Goal: Check status: Check status

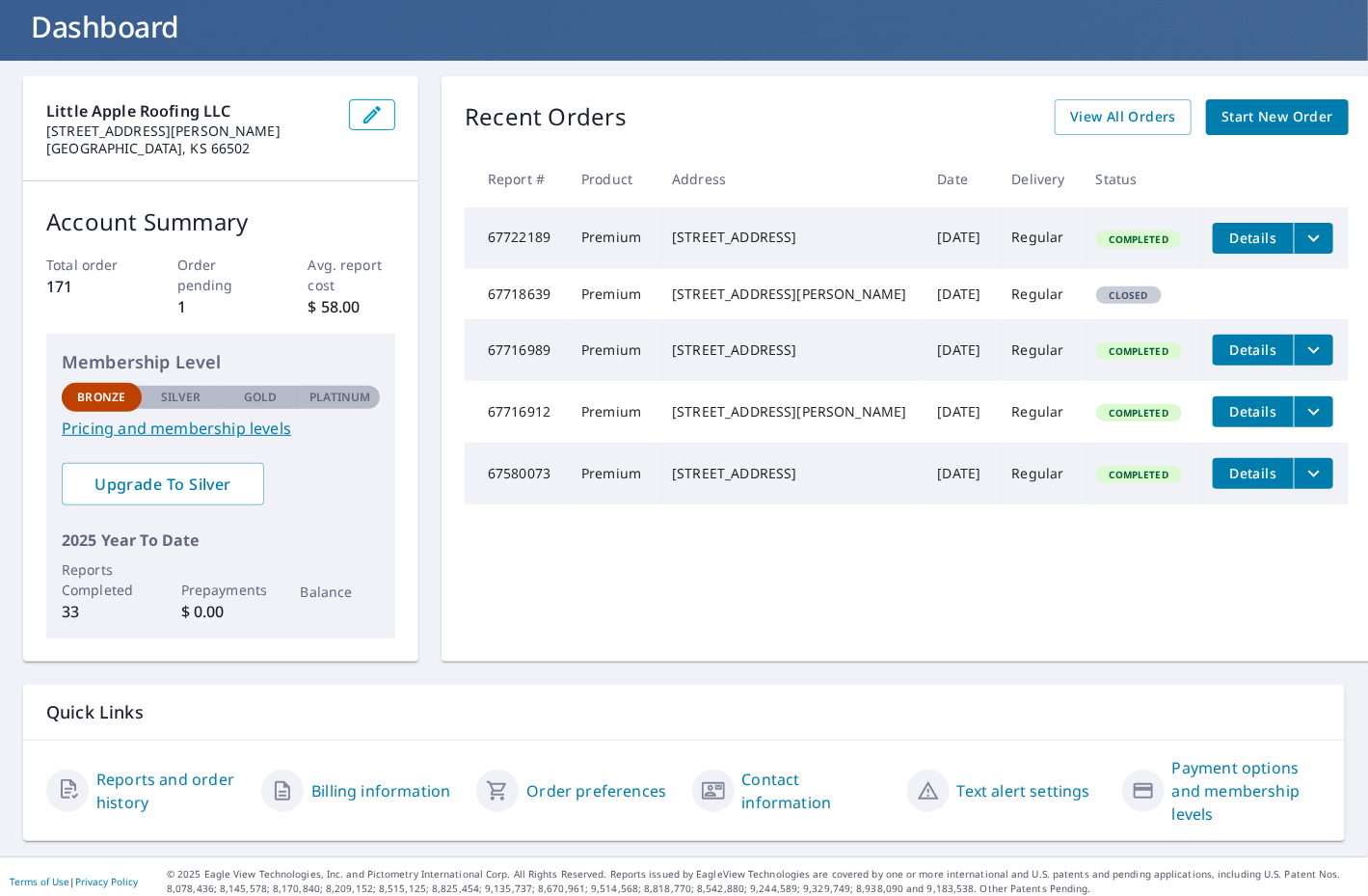
scroll to position [126, 0]
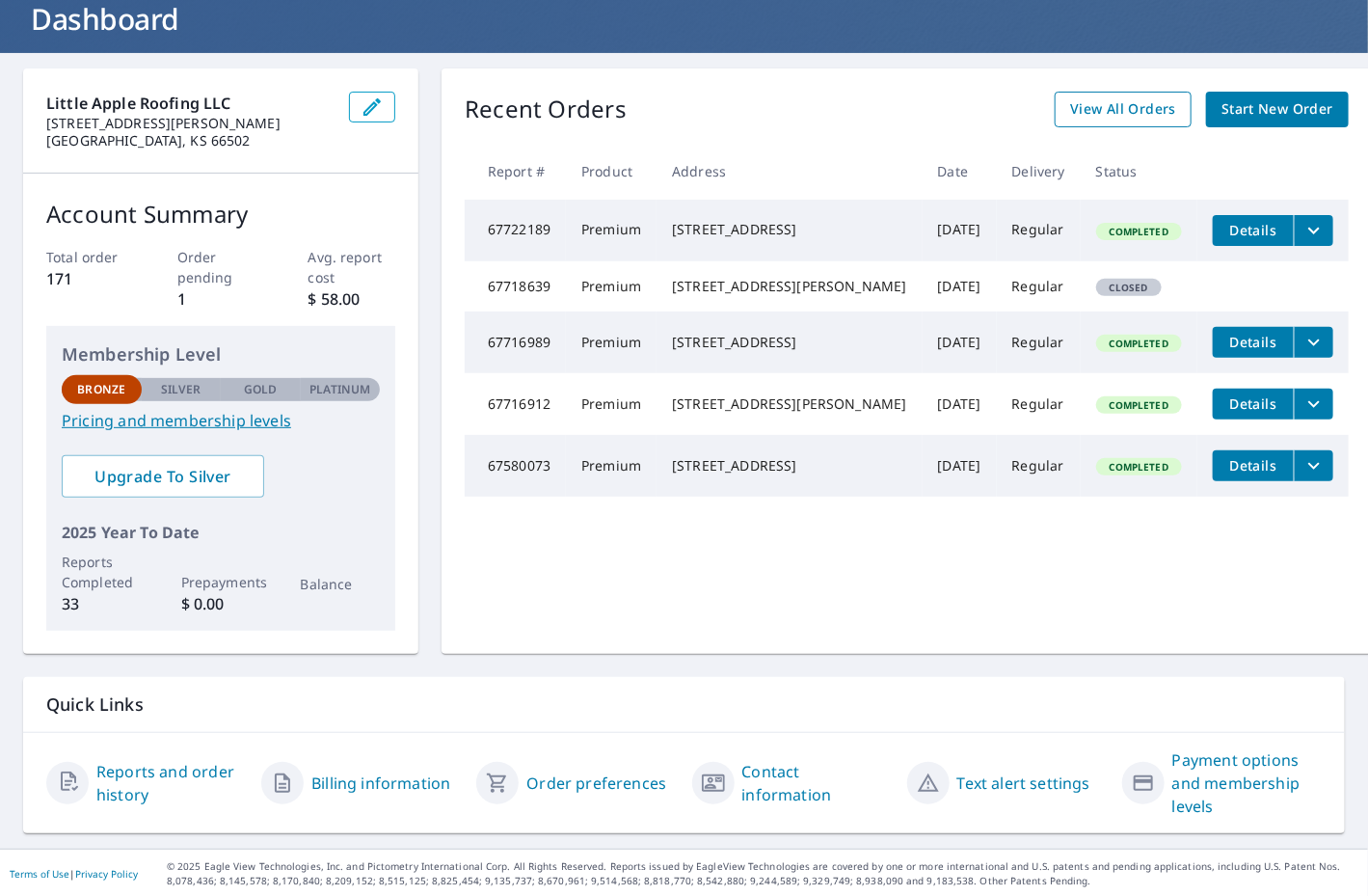
click at [1091, 104] on span "View All Orders" at bounding box center [1123, 109] width 106 height 24
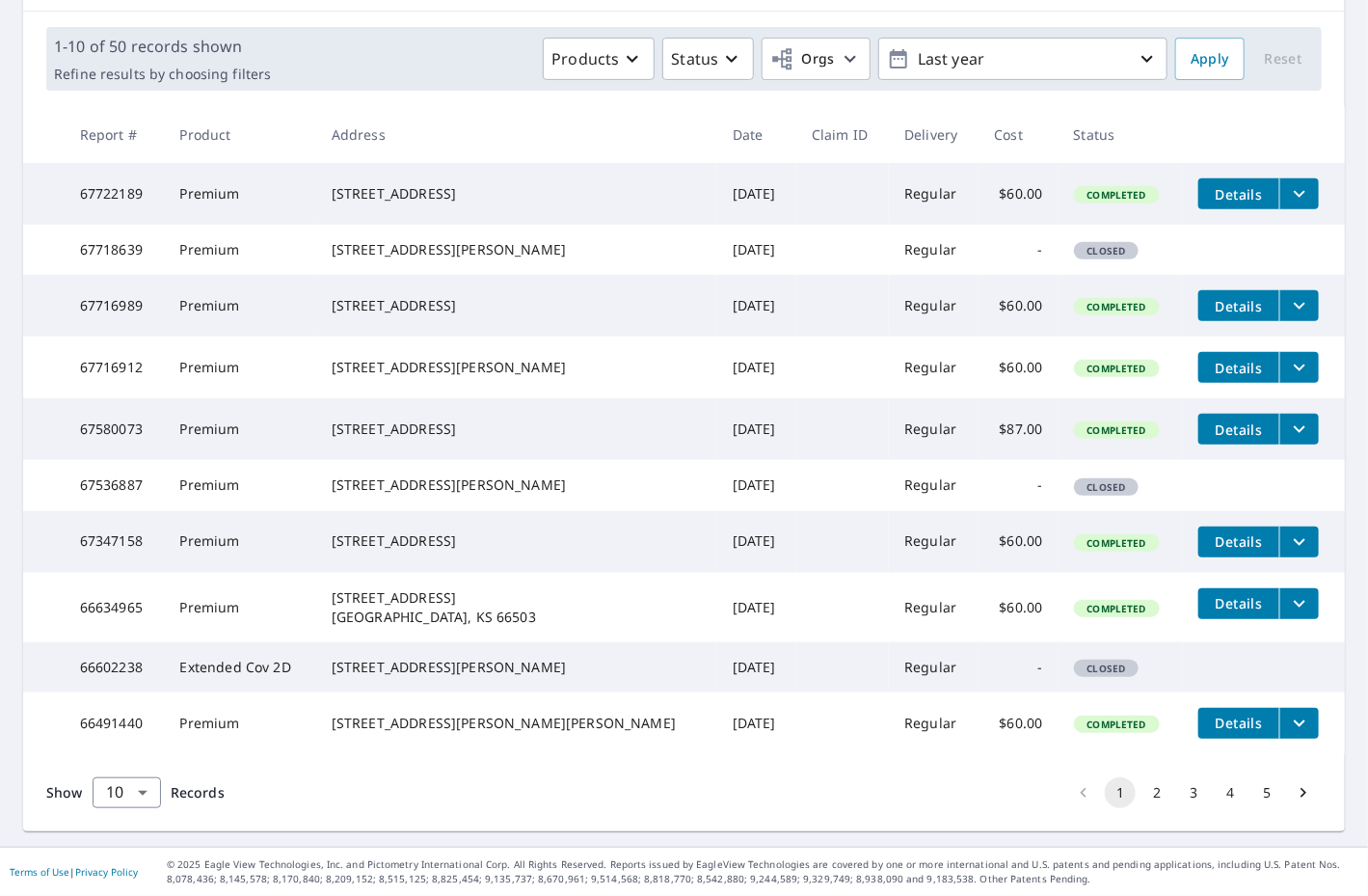
scroll to position [367, 0]
click at [1143, 795] on button "2" at bounding box center [1157, 793] width 31 height 31
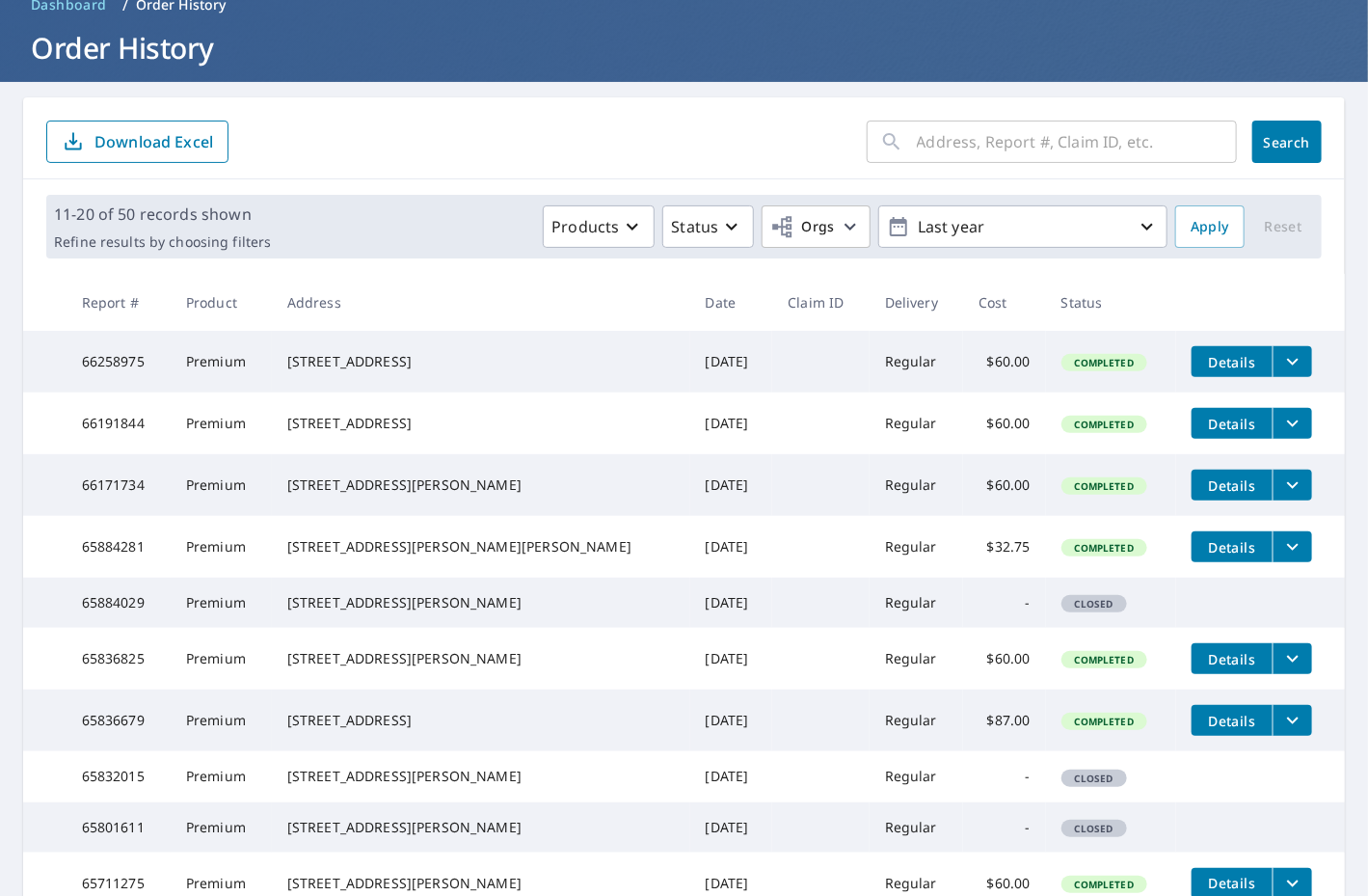
scroll to position [193, 0]
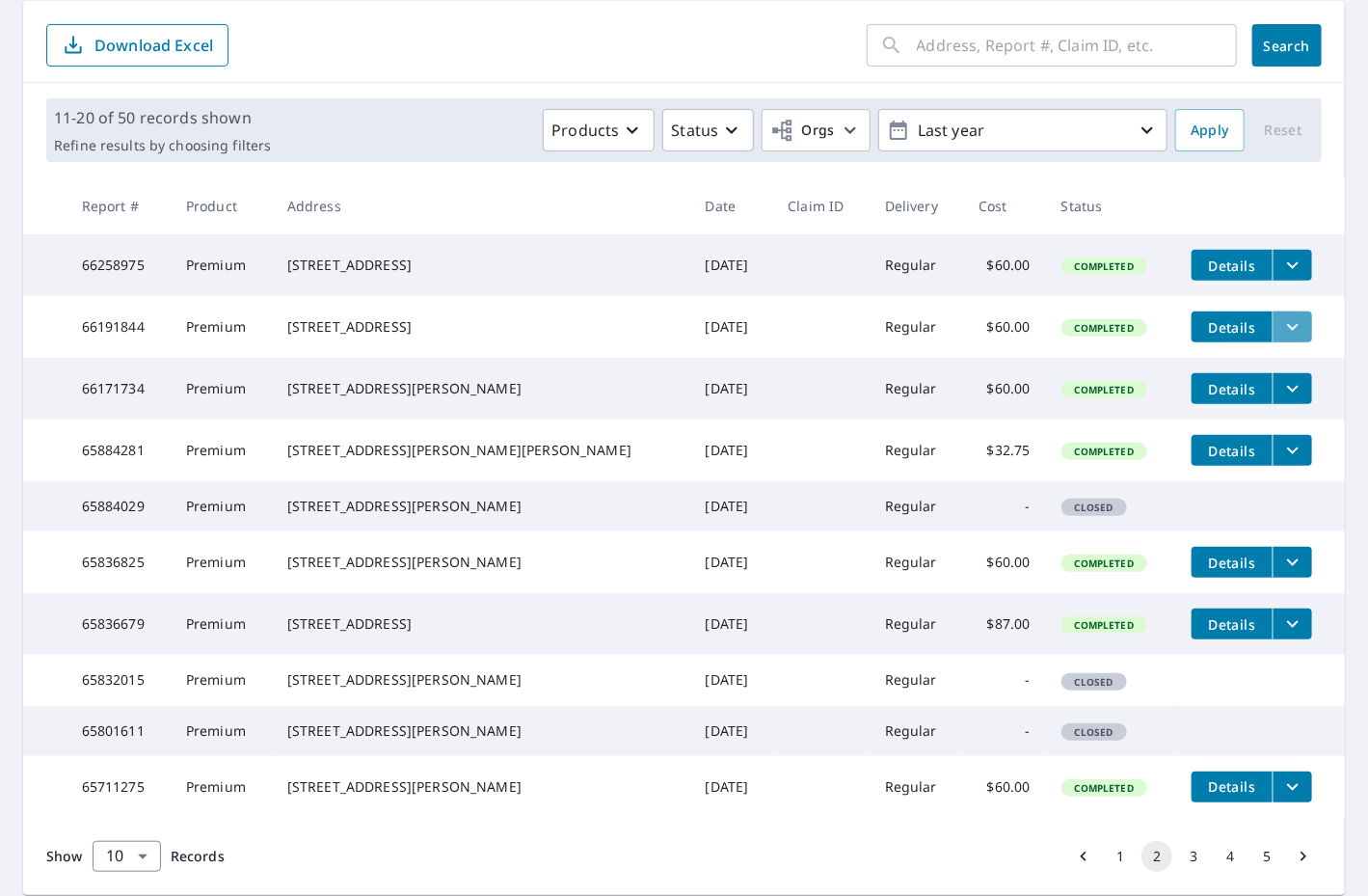
click at [1281, 336] on icon "filesDropdownBtn-66191844" at bounding box center [1293, 327] width 23 height 23
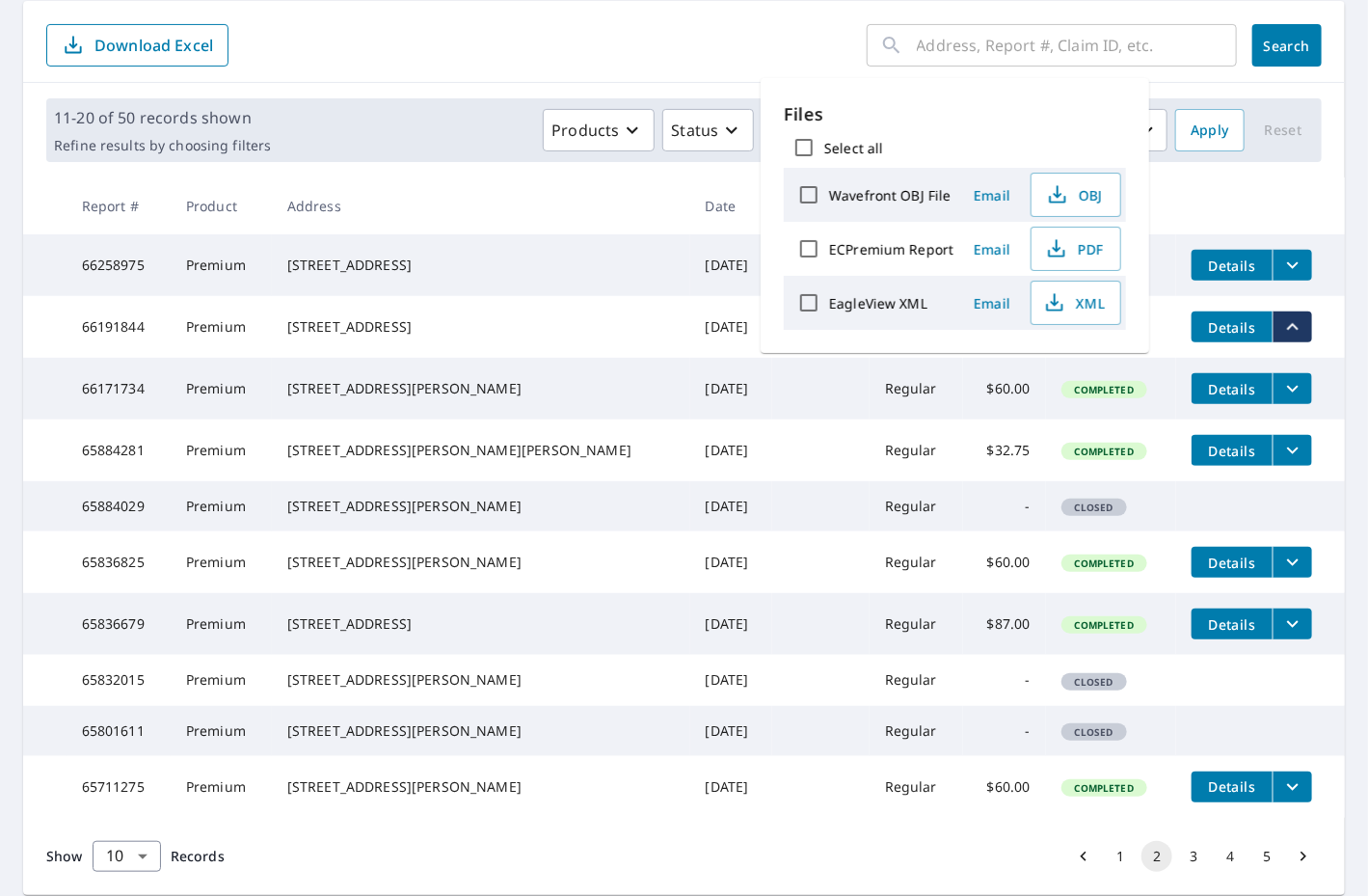
click at [1064, 396] on span "Completed" at bounding box center [1105, 390] width 82 height 14
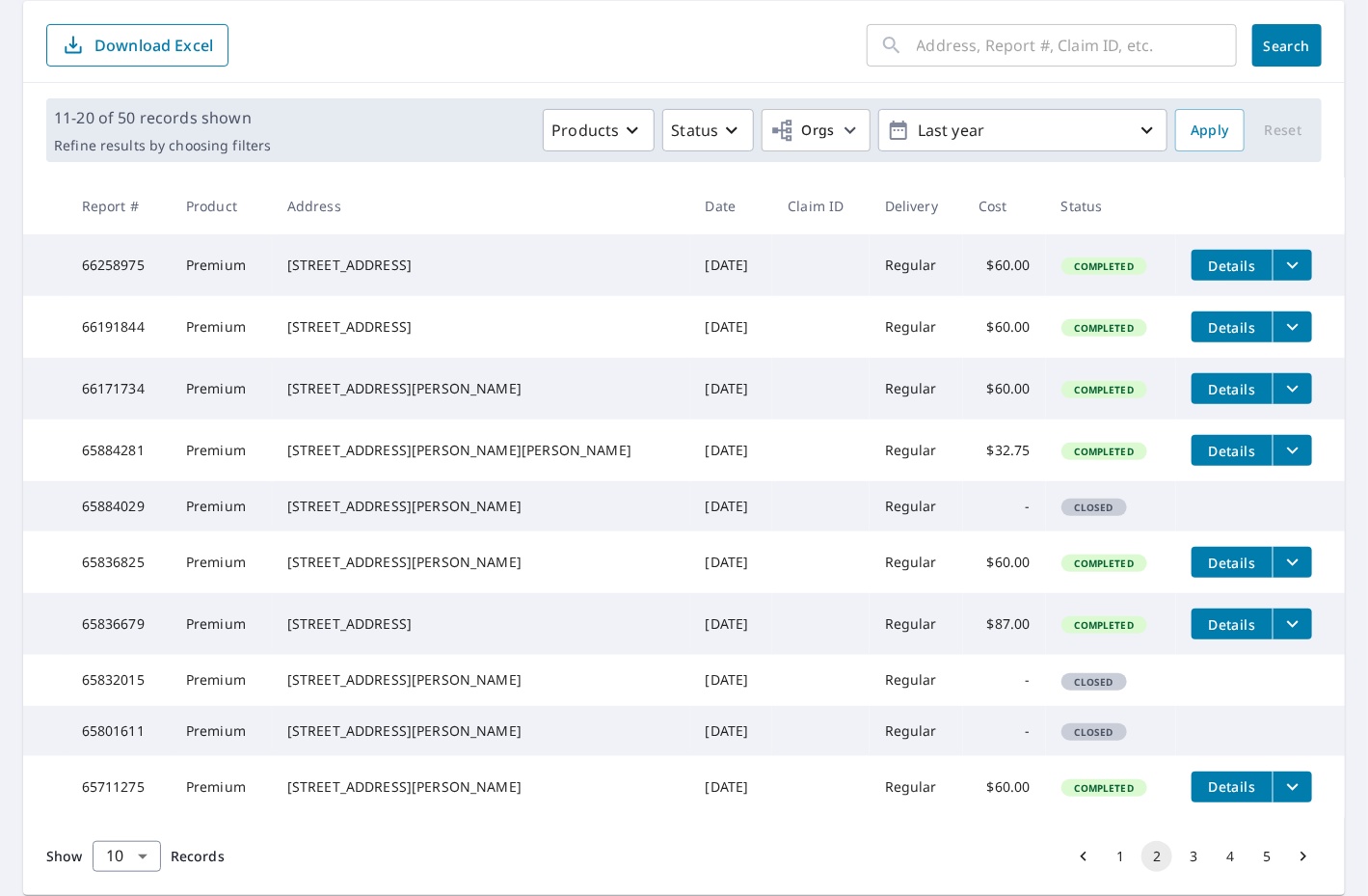
click at [1203, 328] on span "Details" at bounding box center [1231, 327] width 58 height 19
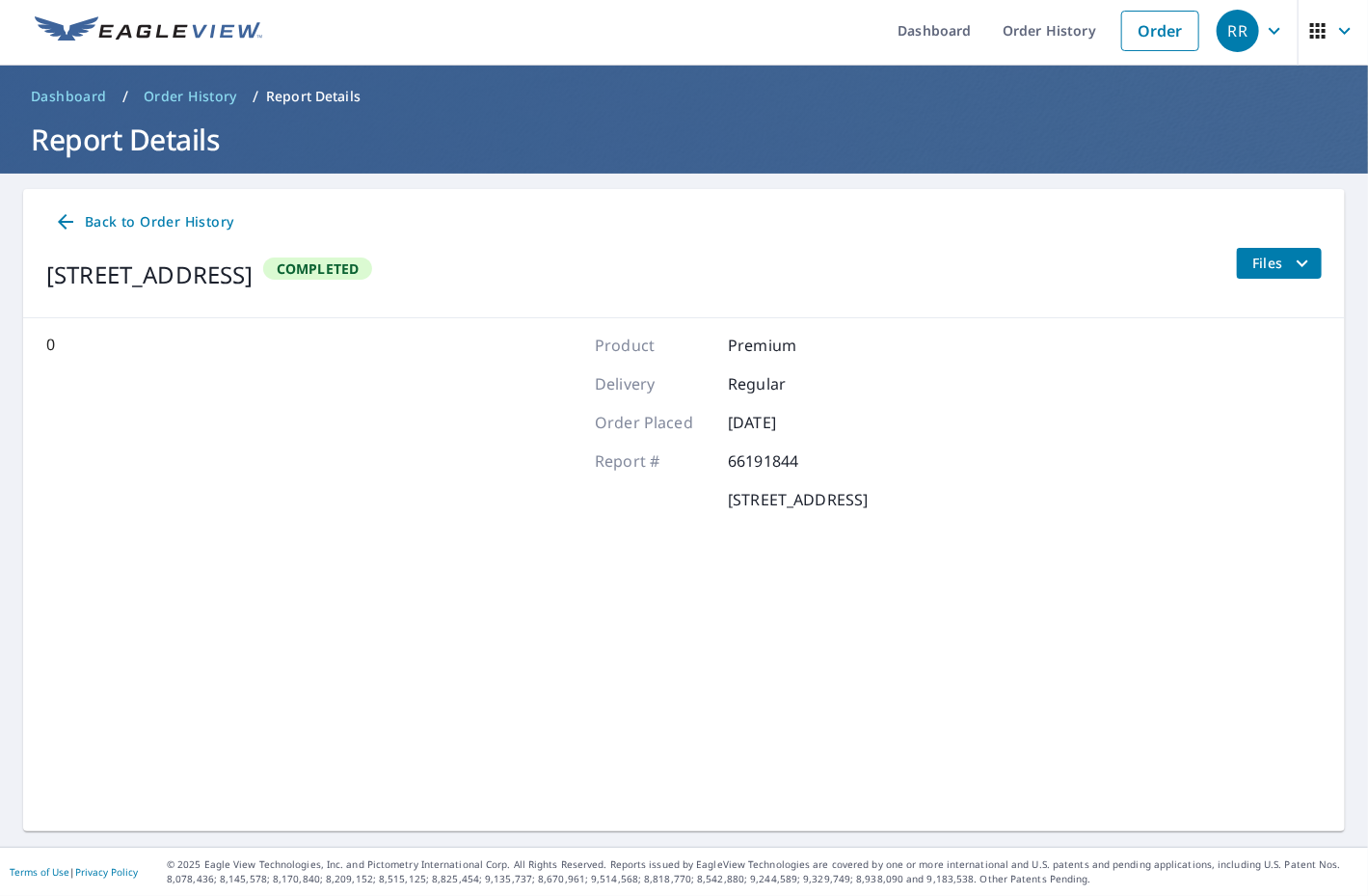
scroll to position [3, 0]
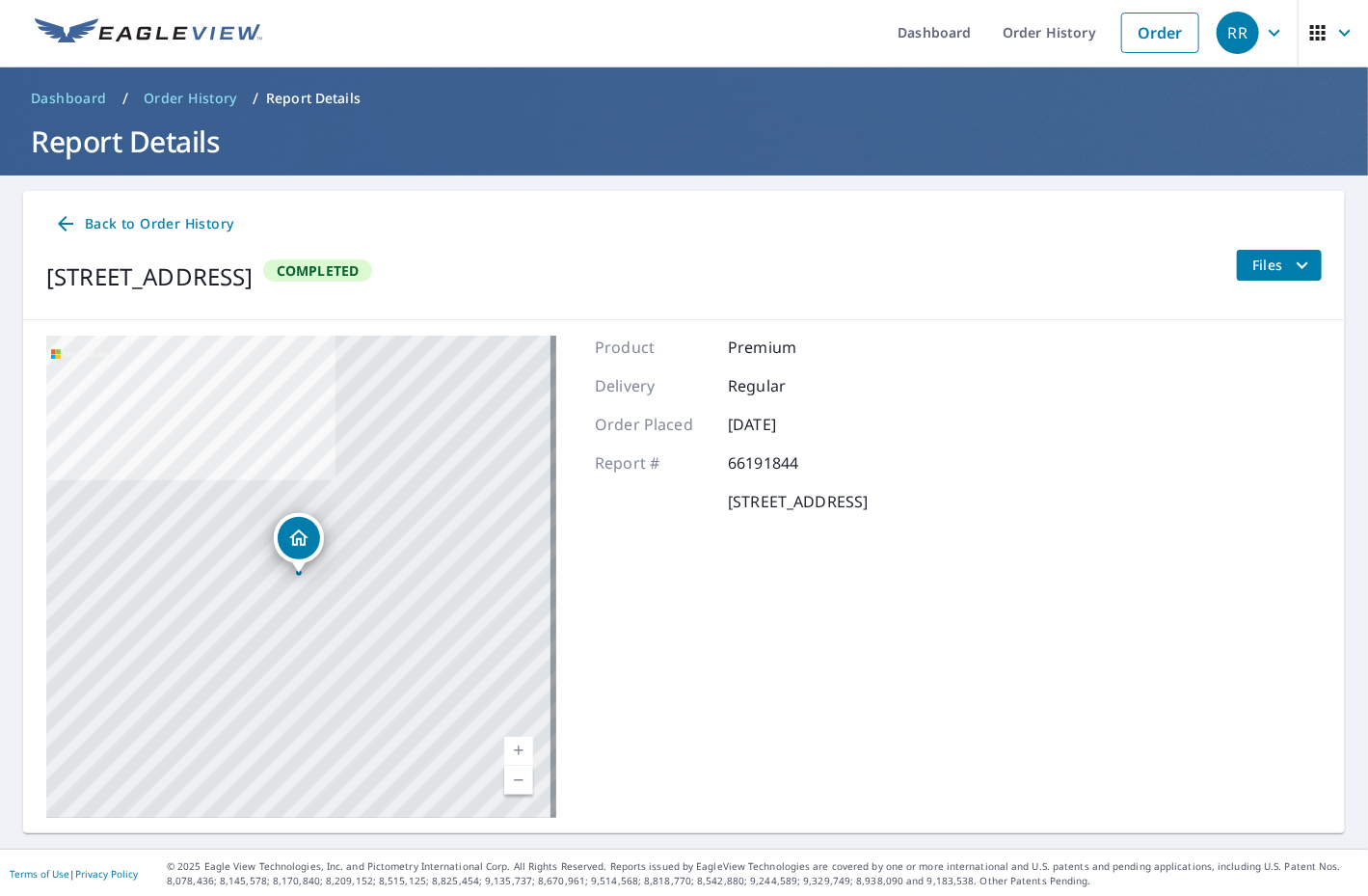
click at [1259, 257] on span "Files" at bounding box center [1283, 265] width 61 height 23
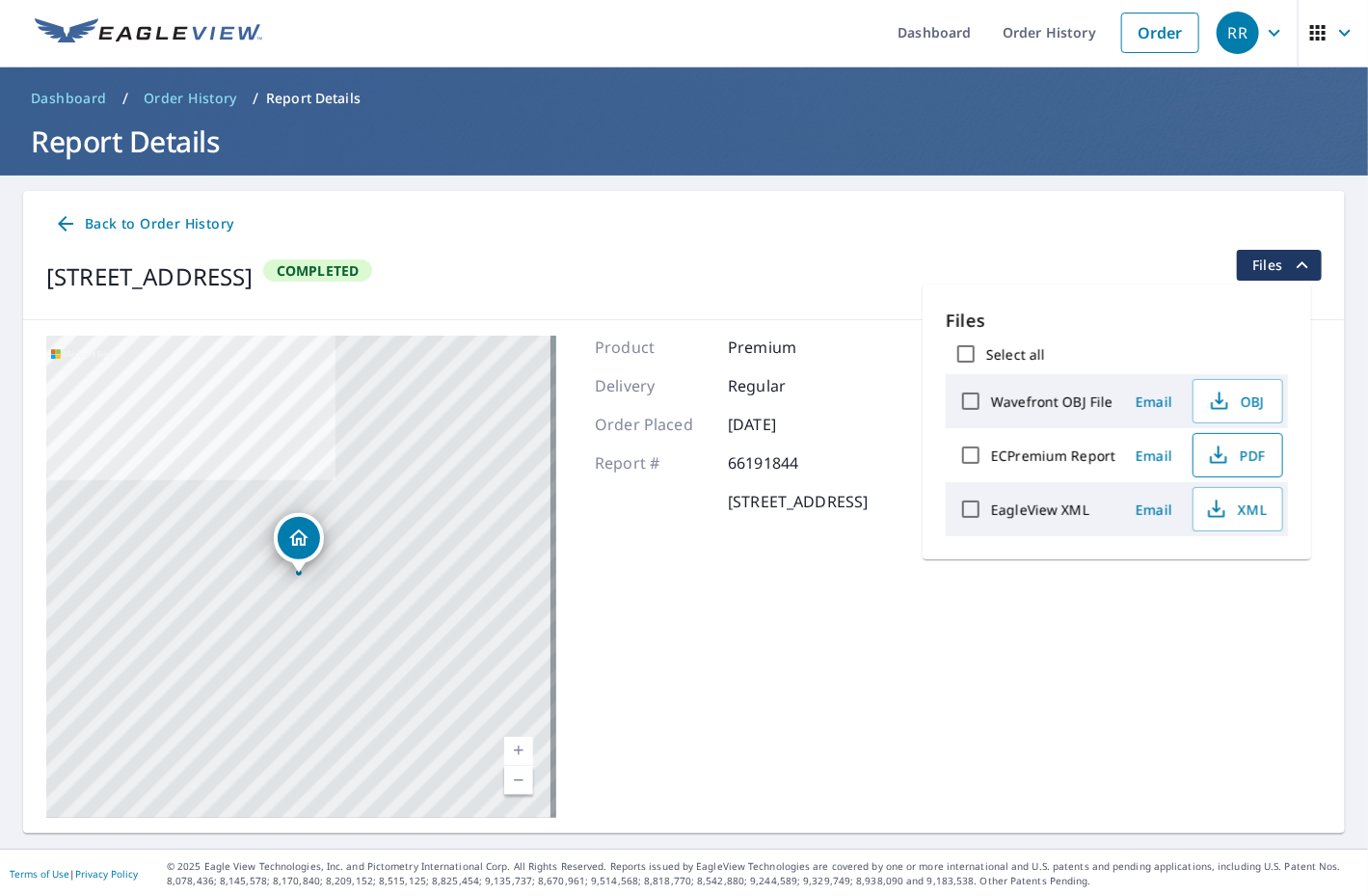
click at [1238, 450] on span "PDF" at bounding box center [1235, 455] width 61 height 23
